Goal: Transaction & Acquisition: Purchase product/service

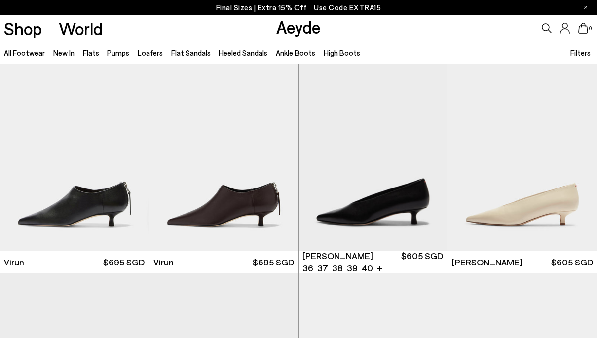
scroll to position [364, 0]
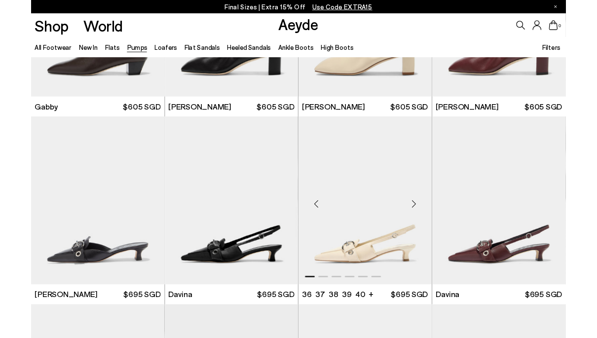
scroll to position [1716, 0]
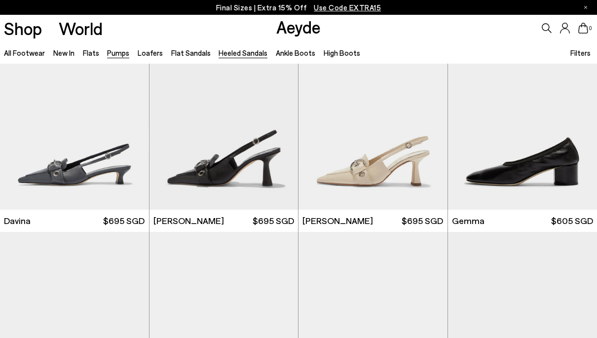
click at [238, 54] on link "Heeled Sandals" at bounding box center [243, 52] width 49 height 9
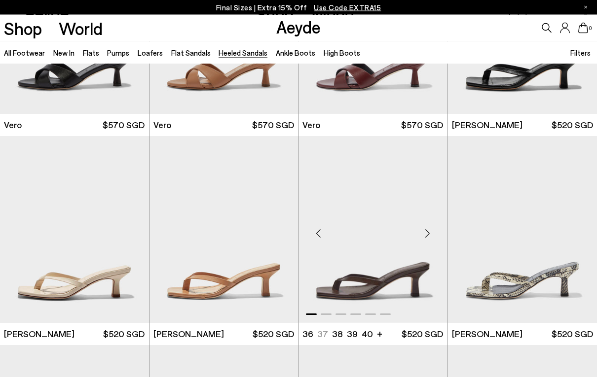
scroll to position [556, 0]
click at [381, 251] on img "1 / 6" at bounding box center [372, 229] width 149 height 187
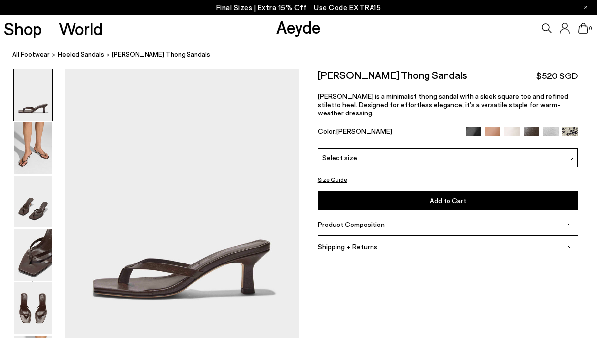
click at [416, 150] on div "Select size" at bounding box center [448, 157] width 261 height 19
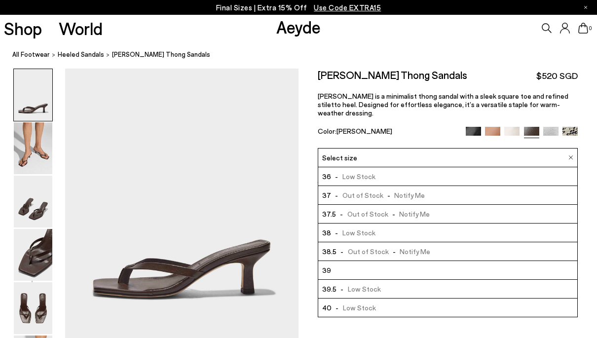
click at [396, 261] on li "39" at bounding box center [448, 270] width 260 height 19
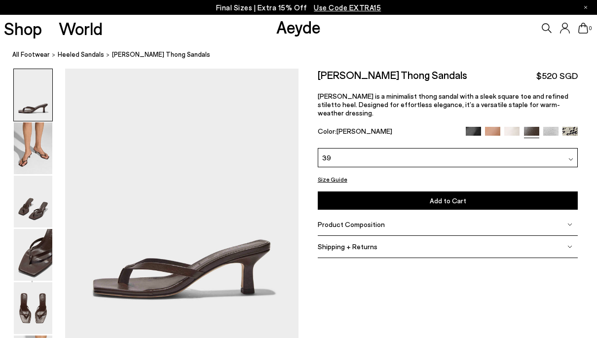
click at [430, 192] on button "Add to Cart Select a Size First" at bounding box center [448, 200] width 261 height 18
click at [75, 55] on span "Heeled Sandals" at bounding box center [81, 54] width 46 height 8
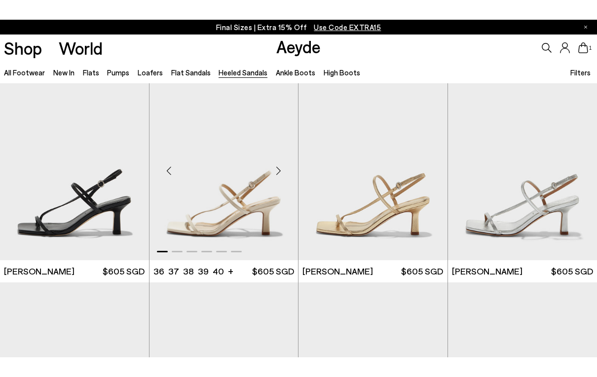
scroll to position [814, 0]
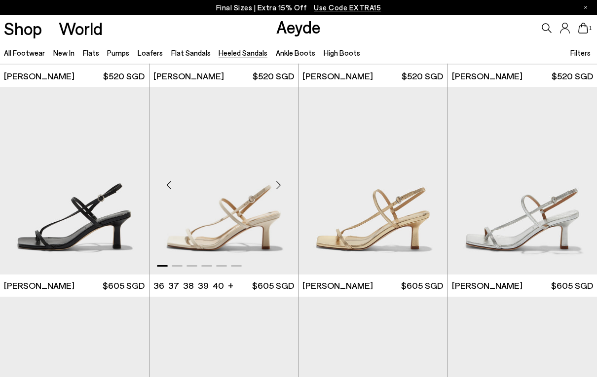
click at [236, 224] on img "1 / 6" at bounding box center [223, 180] width 149 height 187
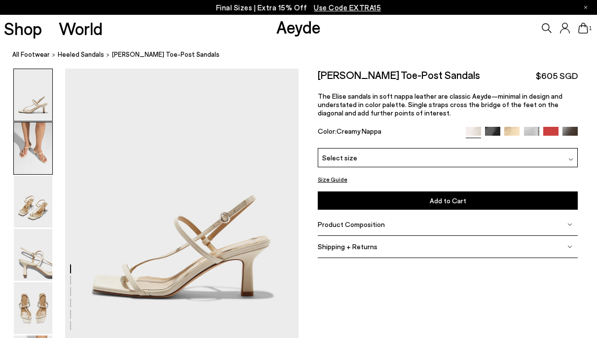
click at [37, 166] on img at bounding box center [33, 148] width 38 height 52
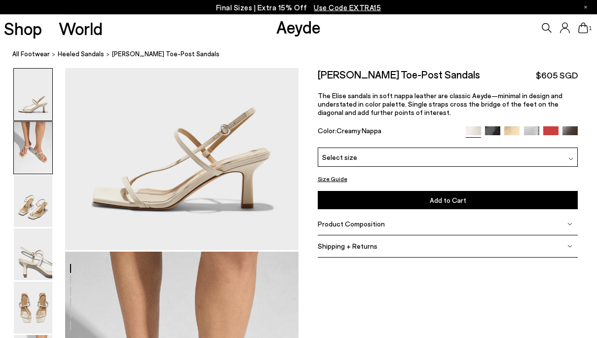
scroll to position [271, 0]
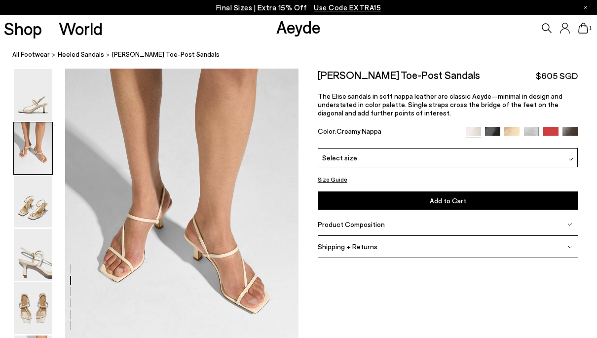
click at [473, 156] on div "Select size" at bounding box center [448, 157] width 261 height 19
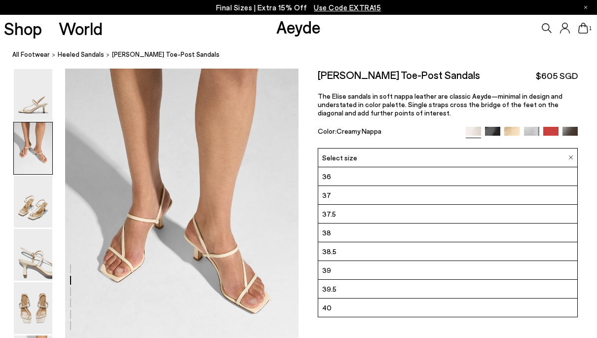
click at [364, 273] on li "39" at bounding box center [448, 270] width 260 height 19
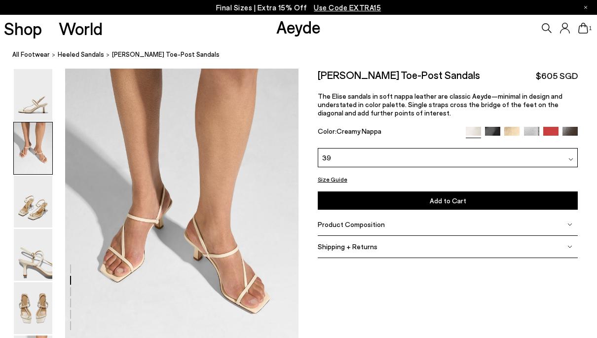
click at [451, 205] on button "Add to Cart Select a Size First" at bounding box center [448, 200] width 261 height 18
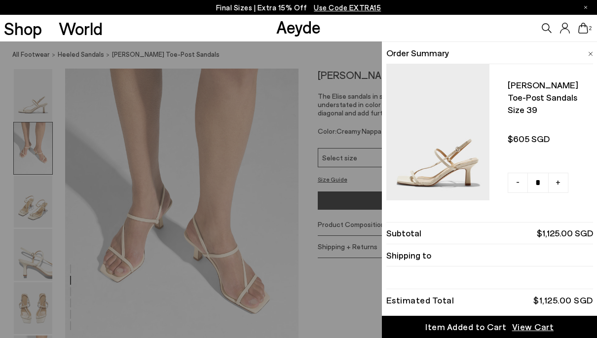
click at [586, 48] on li "Order Summary" at bounding box center [489, 53] width 207 height 22
click at [592, 55] on span at bounding box center [590, 52] width 5 height 13
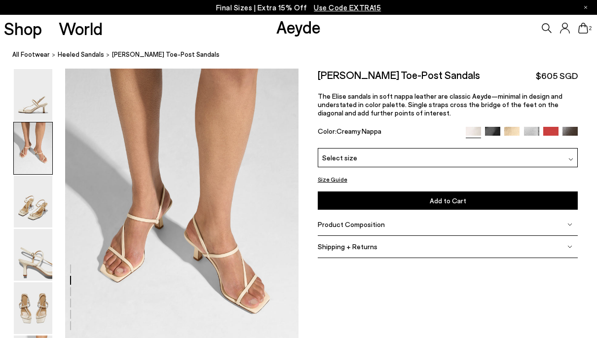
click at [570, 131] on img at bounding box center [569, 134] width 15 height 15
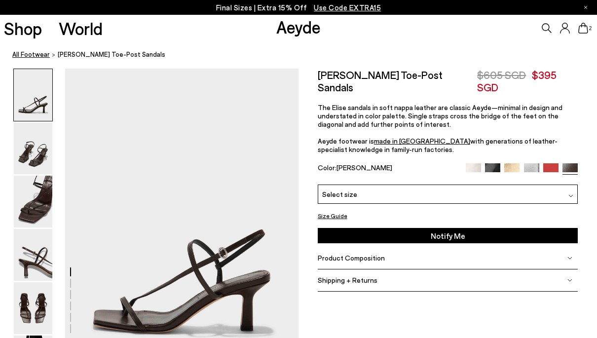
click at [30, 54] on link "All Footwear" at bounding box center [30, 54] width 37 height 10
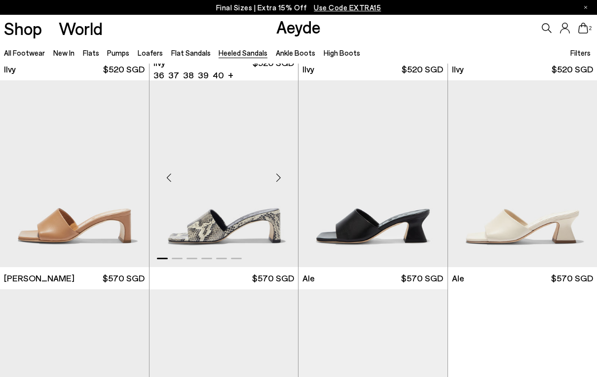
scroll to position [1660, 0]
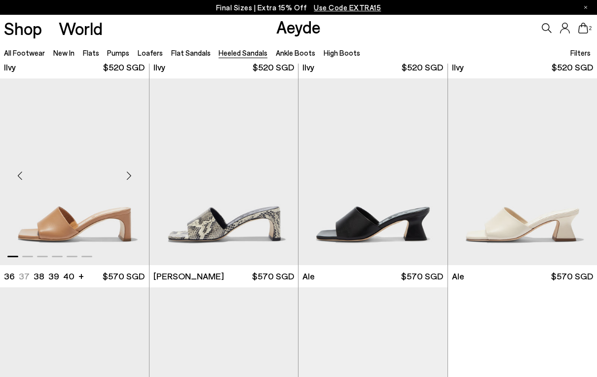
click at [104, 223] on img "1 / 6" at bounding box center [74, 171] width 149 height 187
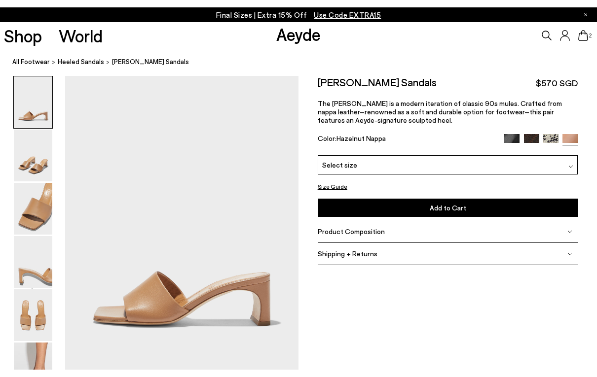
scroll to position [20, 0]
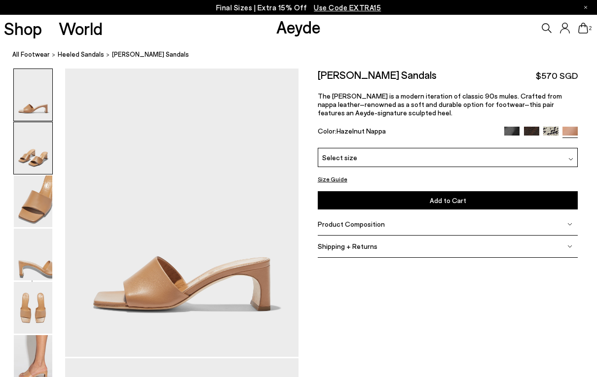
click at [33, 163] on img at bounding box center [33, 148] width 38 height 52
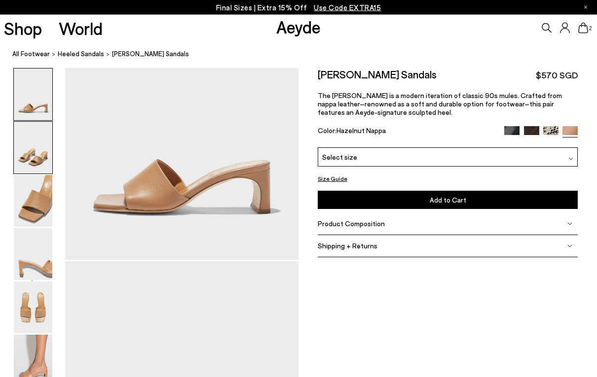
scroll to position [311, 0]
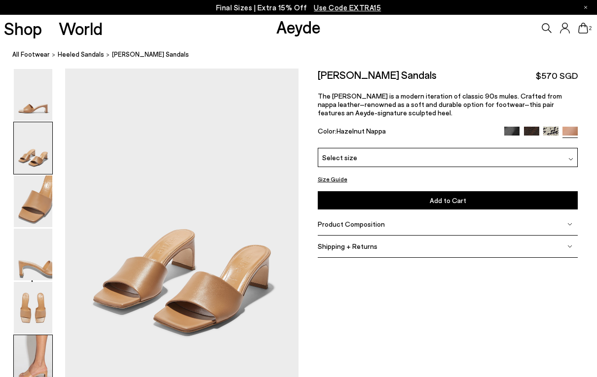
click at [36, 337] on img at bounding box center [33, 361] width 38 height 52
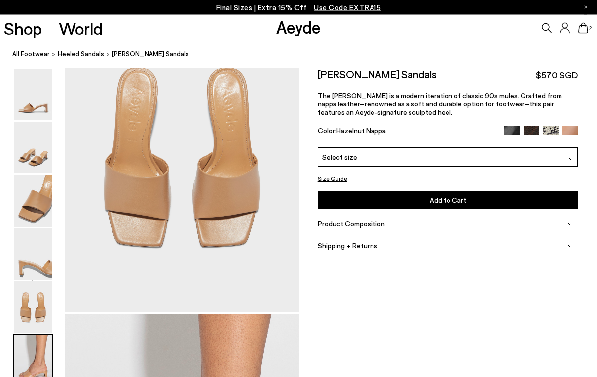
scroll to position [1629, 0]
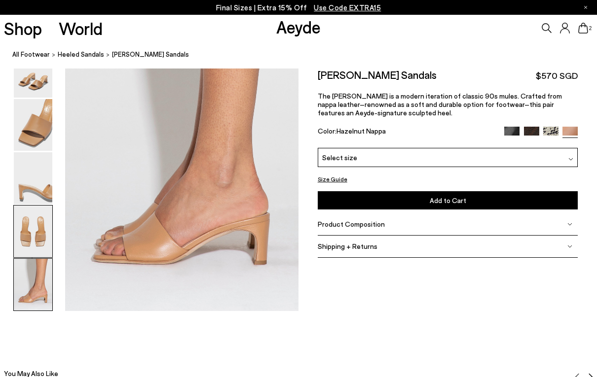
click at [41, 231] on img at bounding box center [33, 232] width 38 height 52
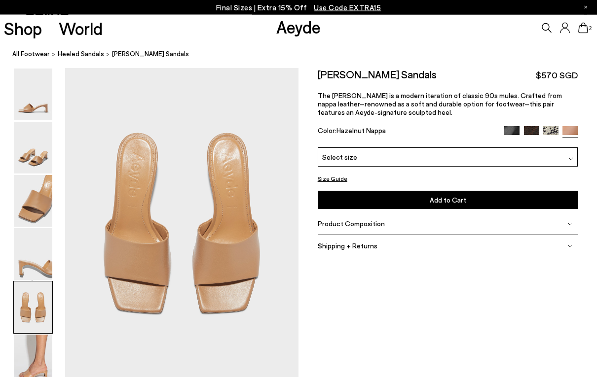
scroll to position [1249, 0]
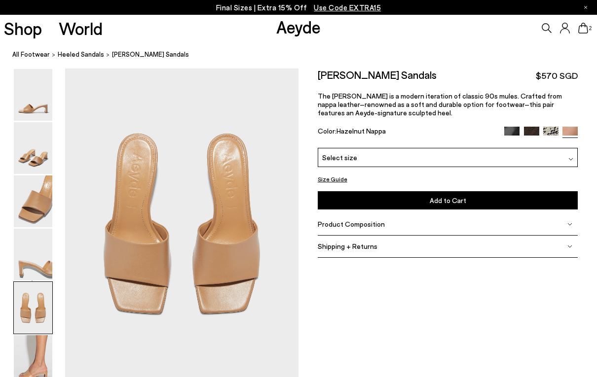
click at [485, 159] on div "Select size" at bounding box center [448, 157] width 261 height 19
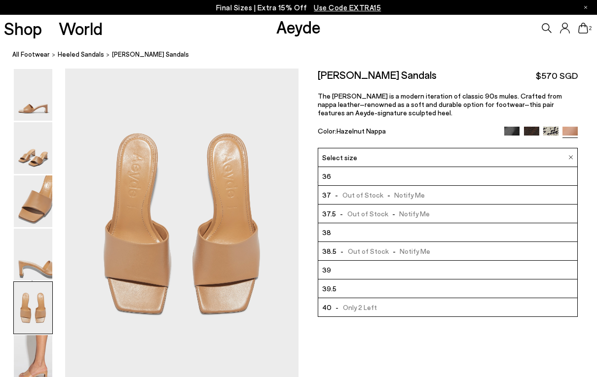
click at [431, 273] on li "39" at bounding box center [448, 270] width 260 height 19
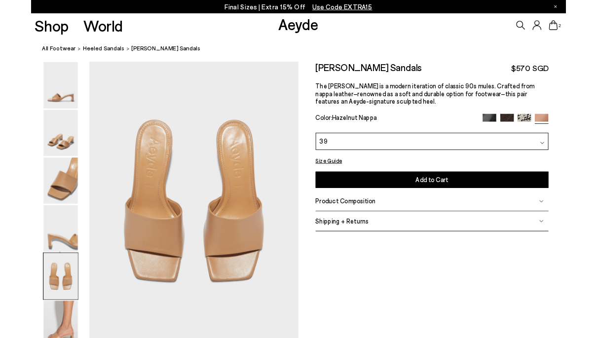
scroll to position [1288, 0]
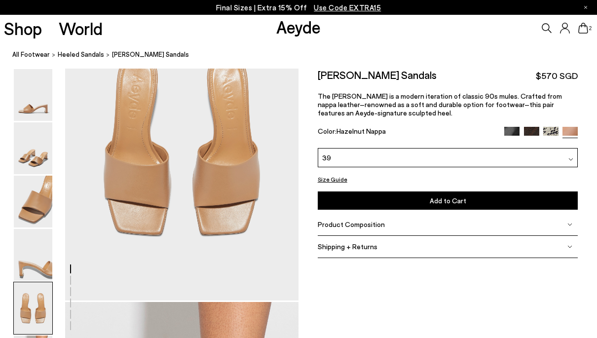
click at [456, 198] on span "Add to Cart" at bounding box center [448, 200] width 37 height 8
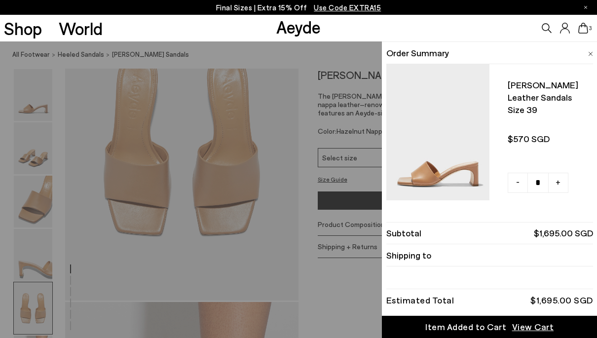
click at [583, 31] on icon at bounding box center [583, 28] width 10 height 11
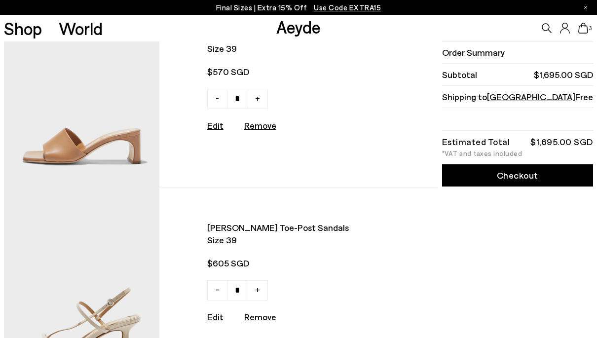
scroll to position [44, 0]
